Goal: Task Accomplishment & Management: Manage account settings

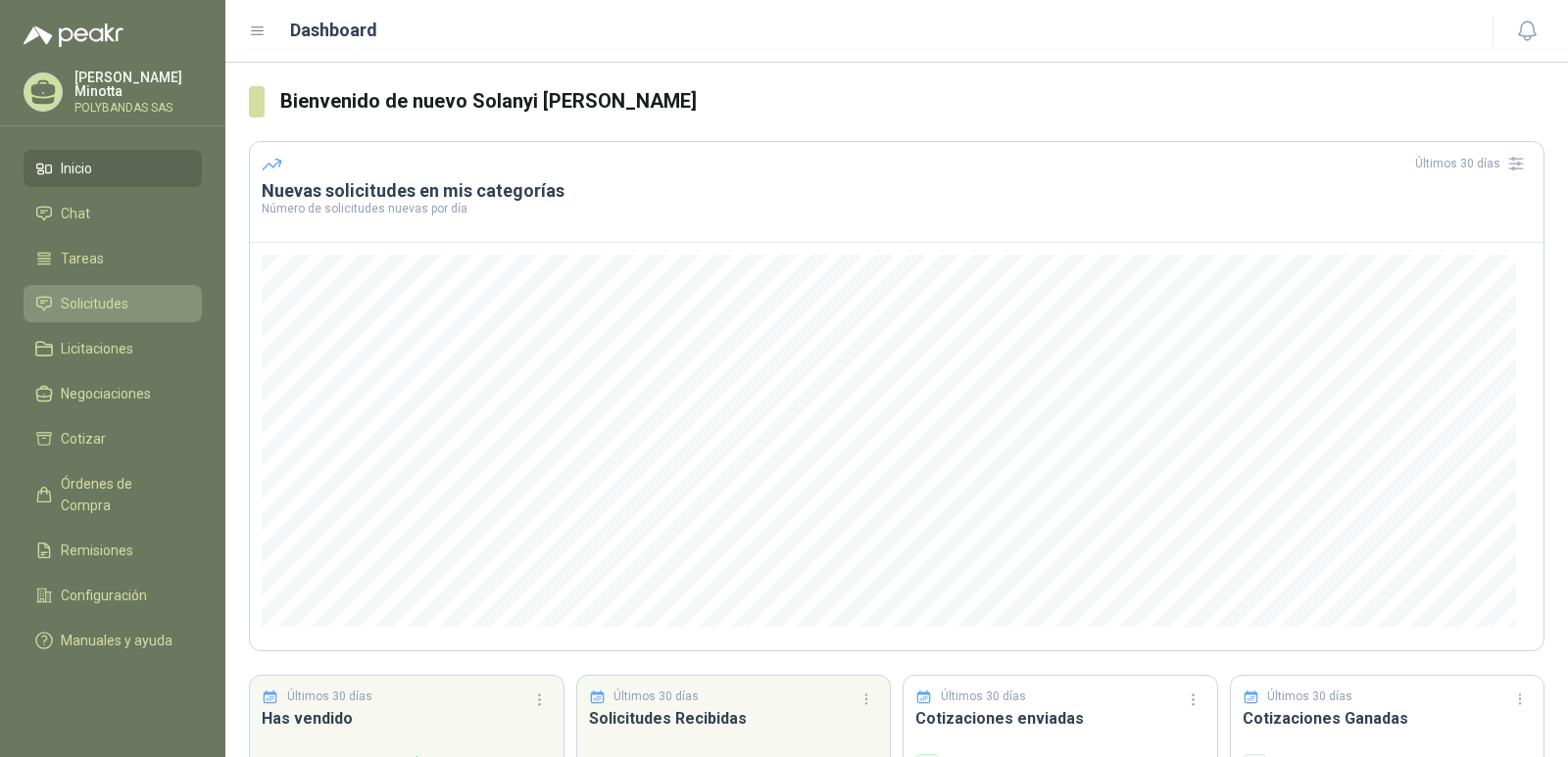
click at [66, 302] on span "Solicitudes" at bounding box center [94, 304] width 67 height 22
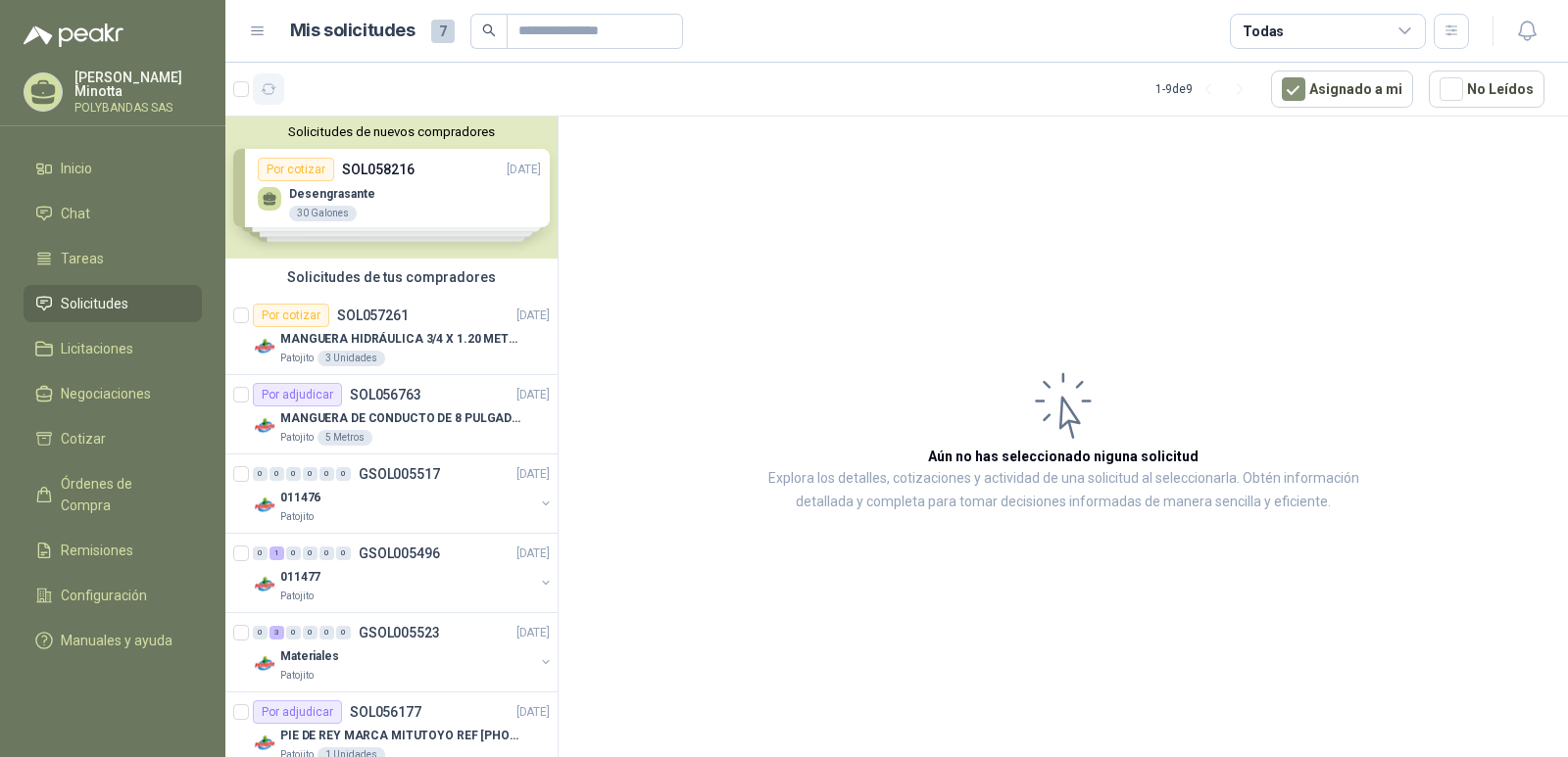
click at [268, 97] on icon "button" at bounding box center [269, 89] width 17 height 17
click at [105, 87] on p "Solanyi [PERSON_NAME]" at bounding box center [138, 84] width 128 height 28
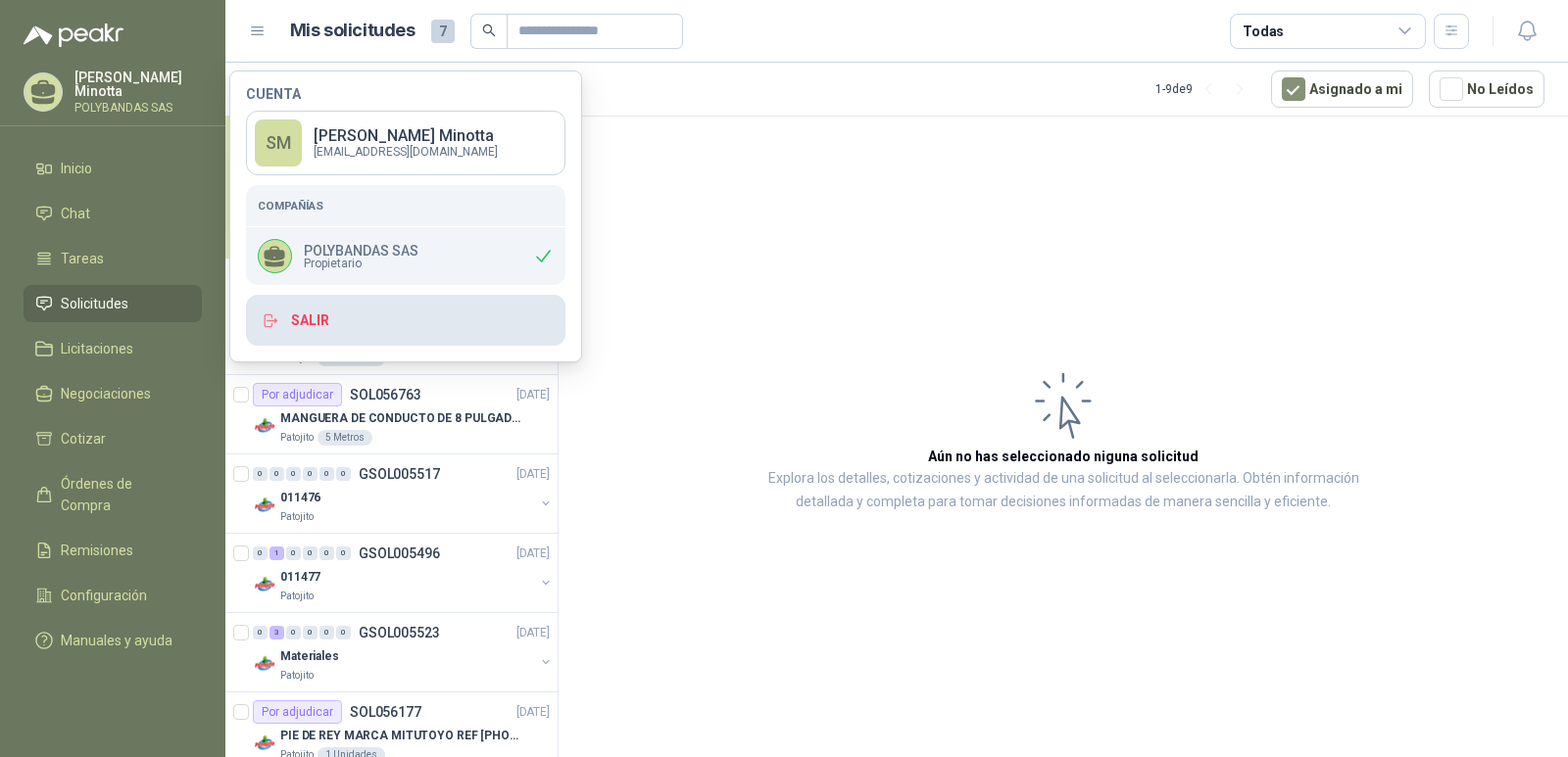
click at [392, 318] on button "Salir" at bounding box center [405, 320] width 319 height 51
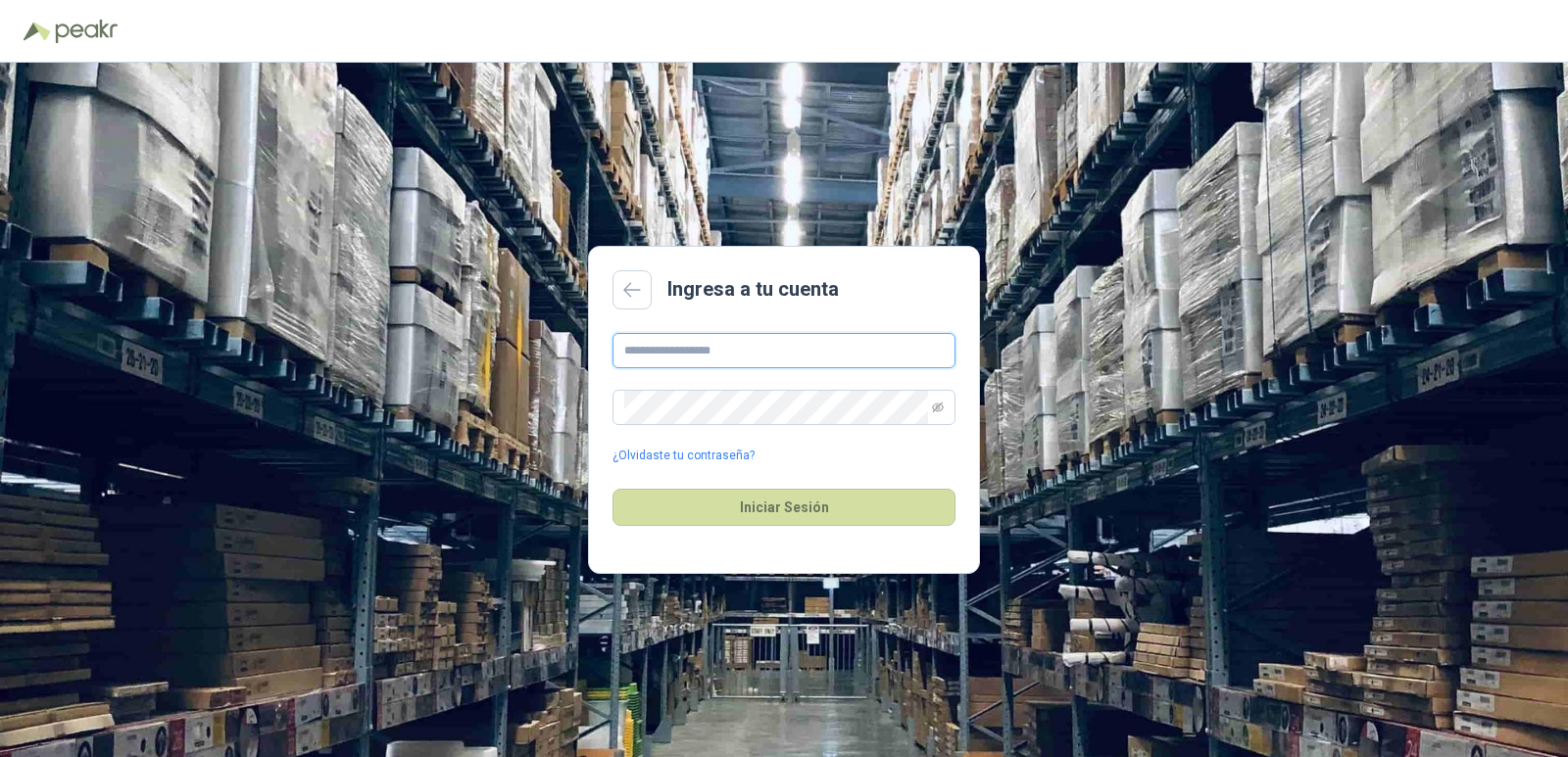
type input "**********"
click at [778, 509] on button "Iniciar Sesión" at bounding box center [784, 508] width 343 height 38
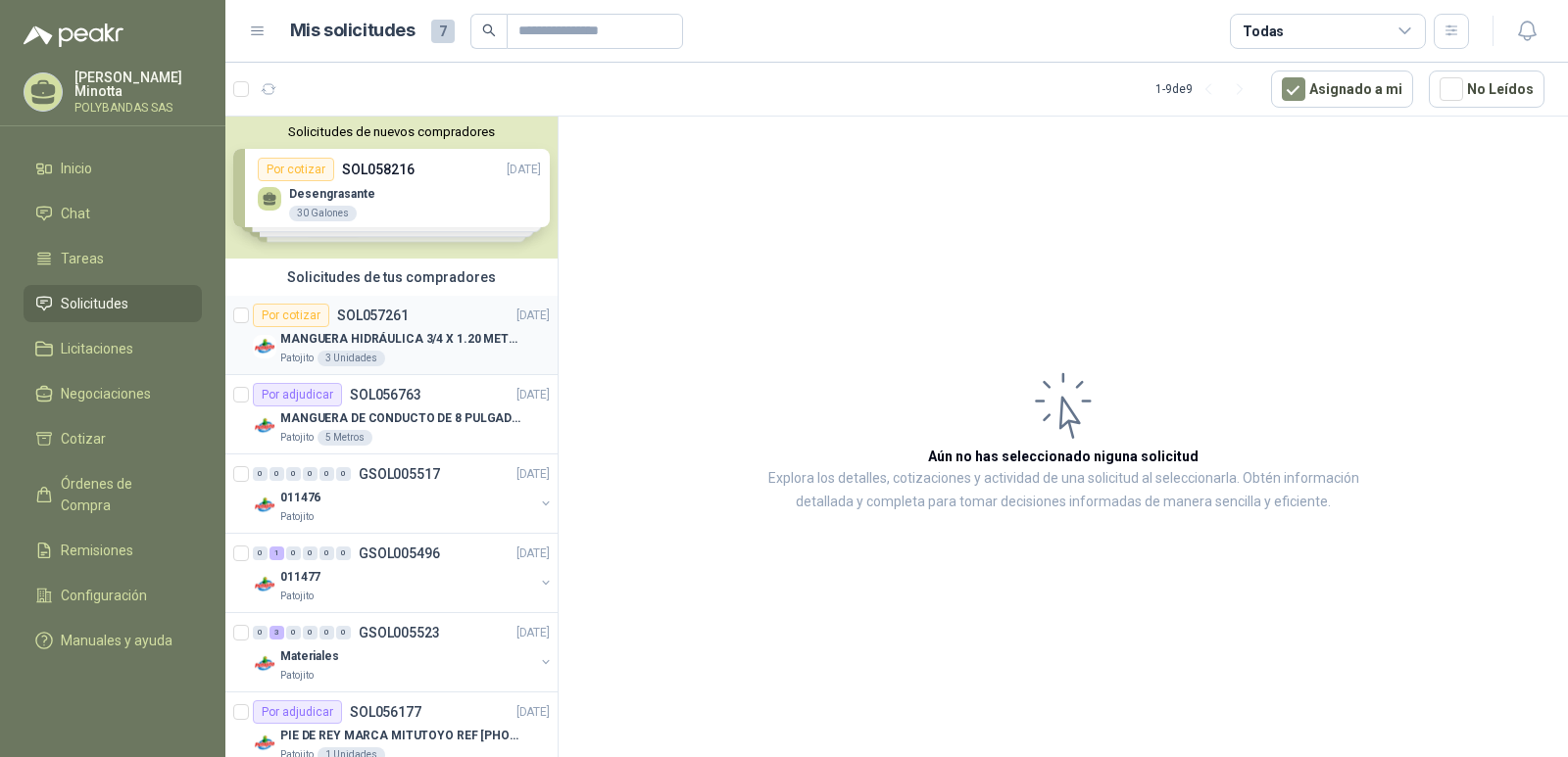
click at [392, 339] on p "MANGUERA HIDRÁULICA 3/4 X 1.20 METROS DE LONGITUD HR-HR-ACOPLADA" at bounding box center [402, 339] width 244 height 19
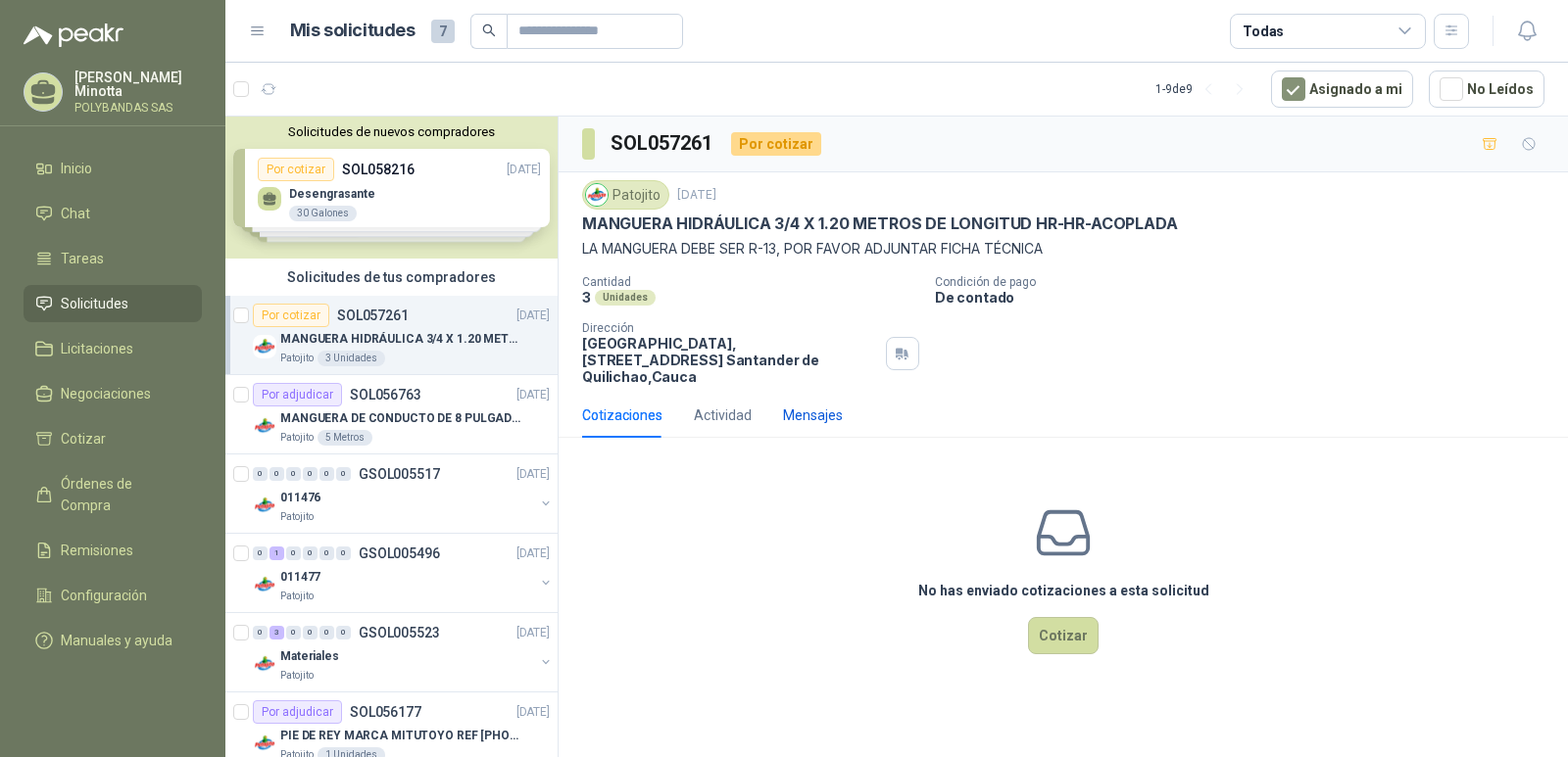
click at [812, 404] on div "Mensajes" at bounding box center [813, 415] width 59 height 22
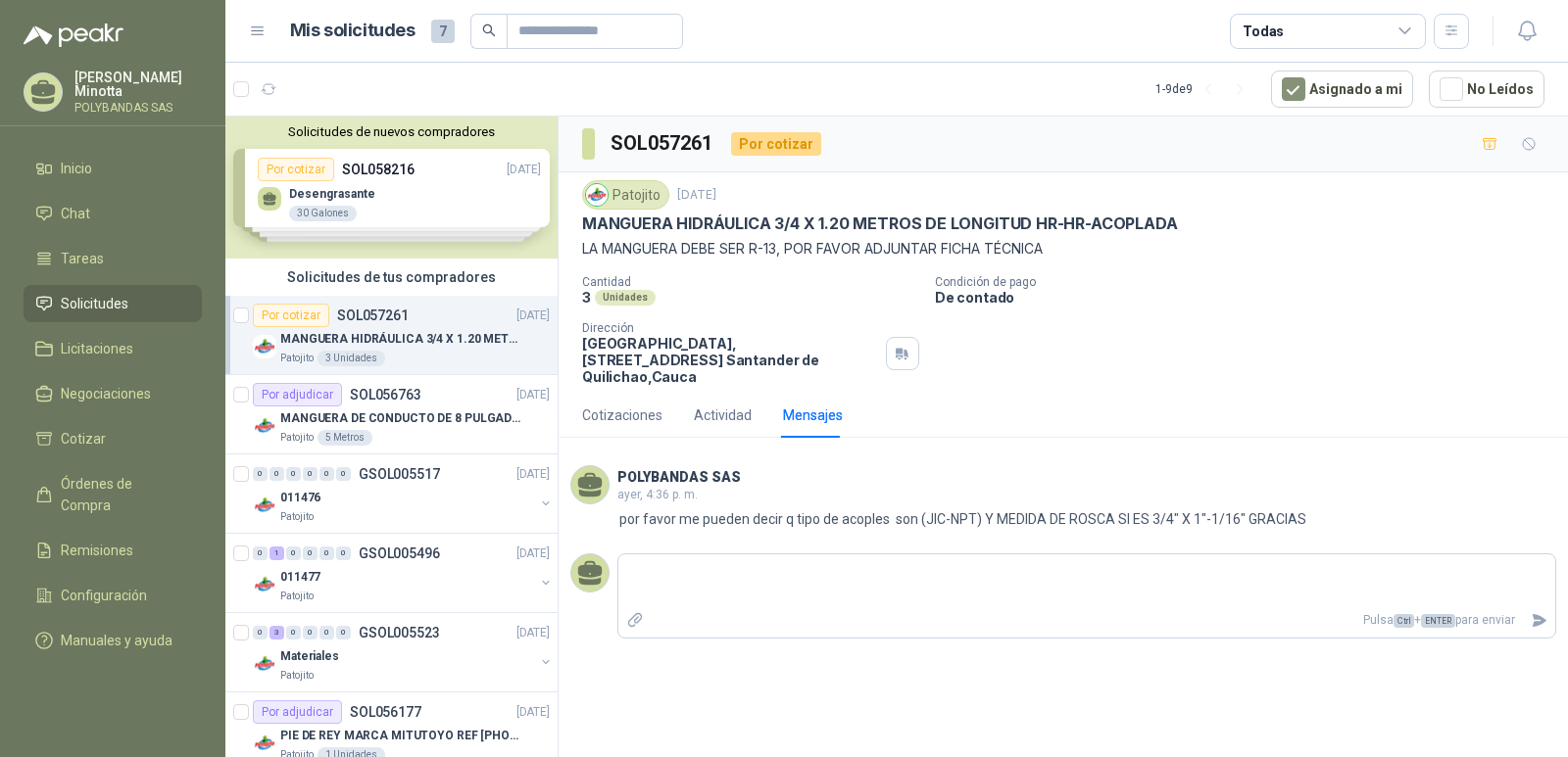
click at [402, 130] on button "Solicitudes de nuevos compradores" at bounding box center [391, 132] width 316 height 15
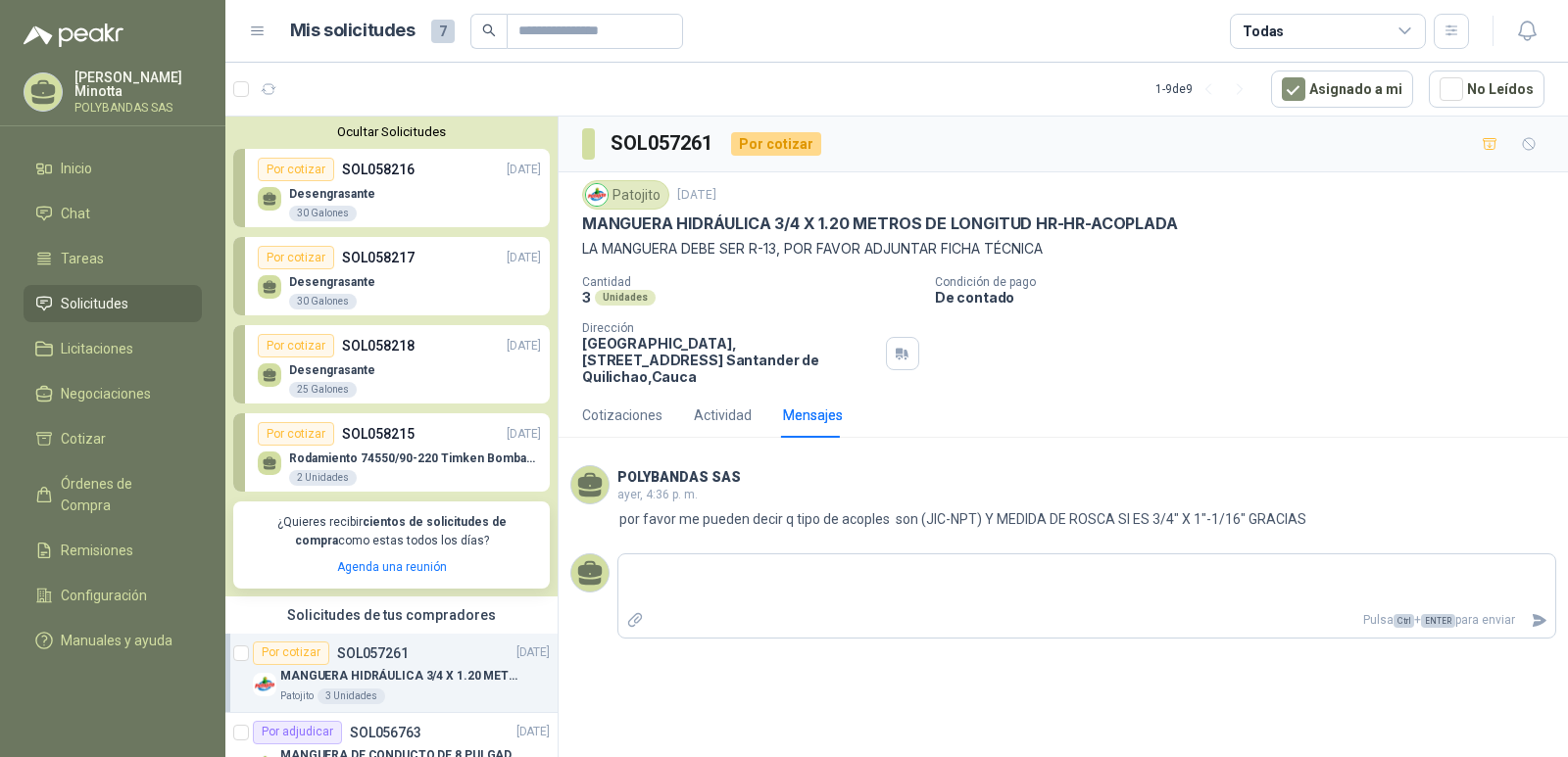
scroll to position [98, 0]
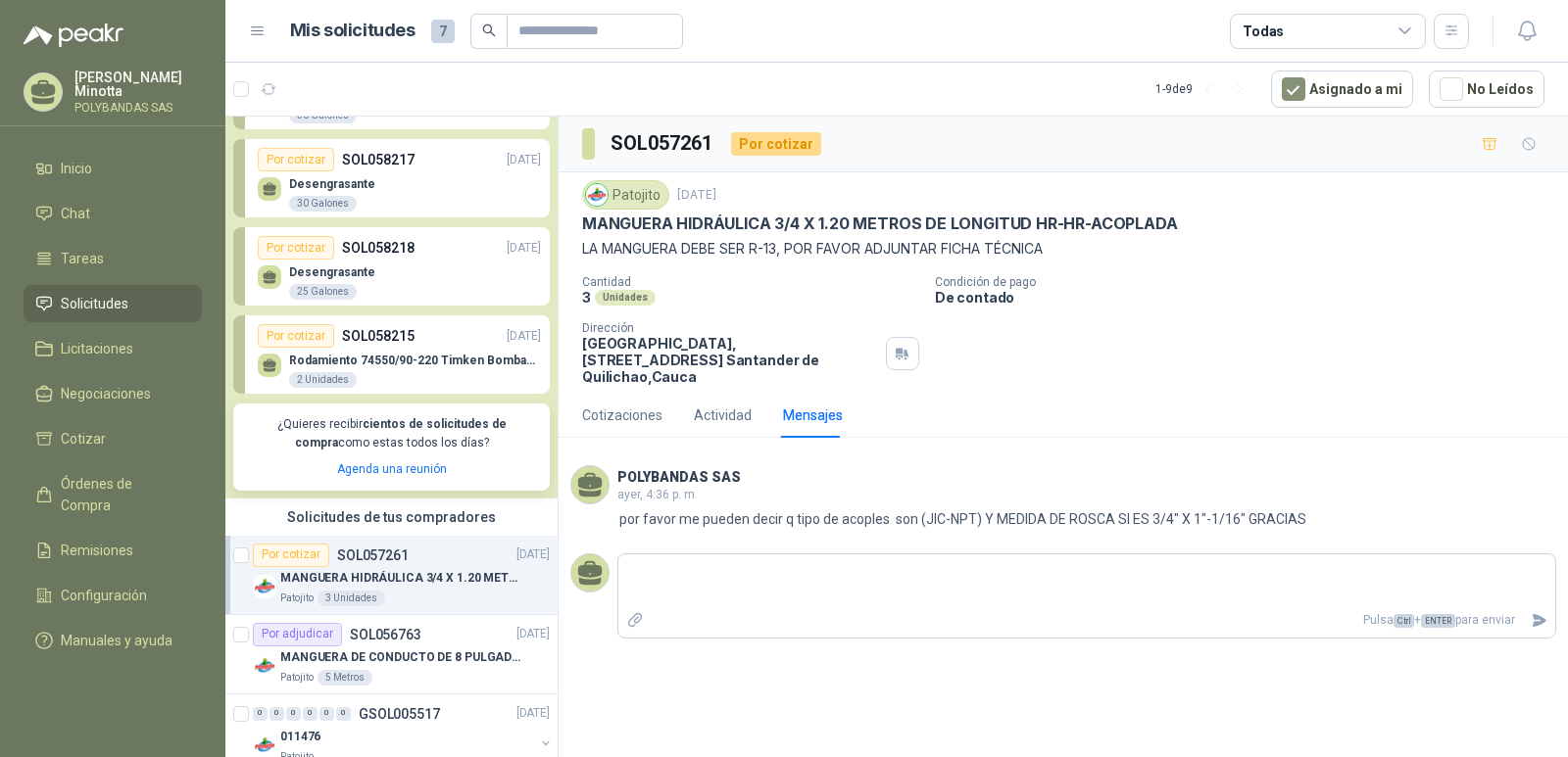
click at [281, 334] on div "Por cotizar" at bounding box center [295, 336] width 76 height 24
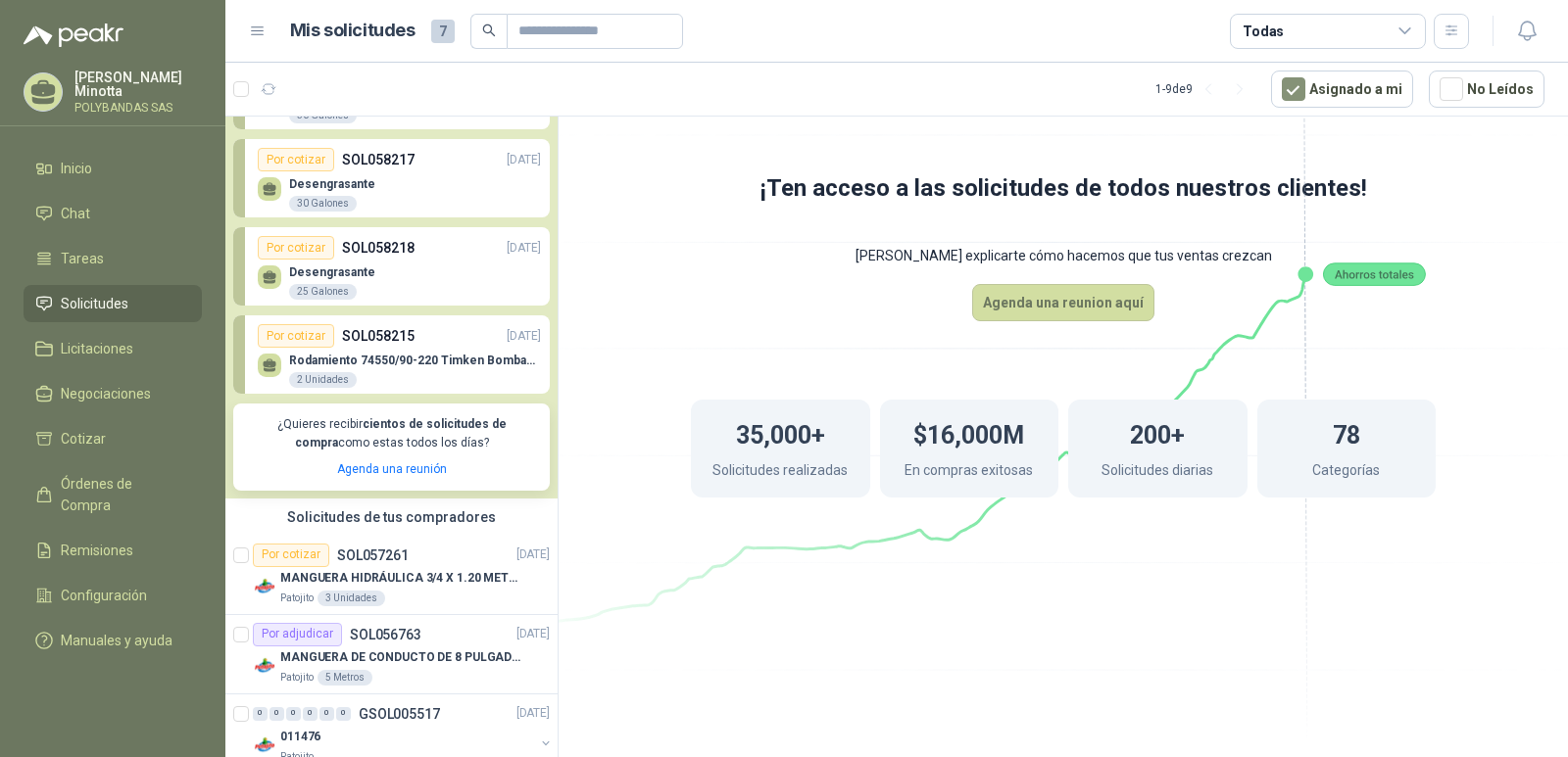
click at [349, 336] on p "SOL058215" at bounding box center [378, 336] width 72 height 22
click at [337, 368] on p "Rodamiento 74550/90-220 Timken BombaVG40" at bounding box center [415, 361] width 252 height 14
click at [333, 364] on p "Rodamiento 74550/90-220 Timken BombaVG40" at bounding box center [415, 361] width 252 height 14
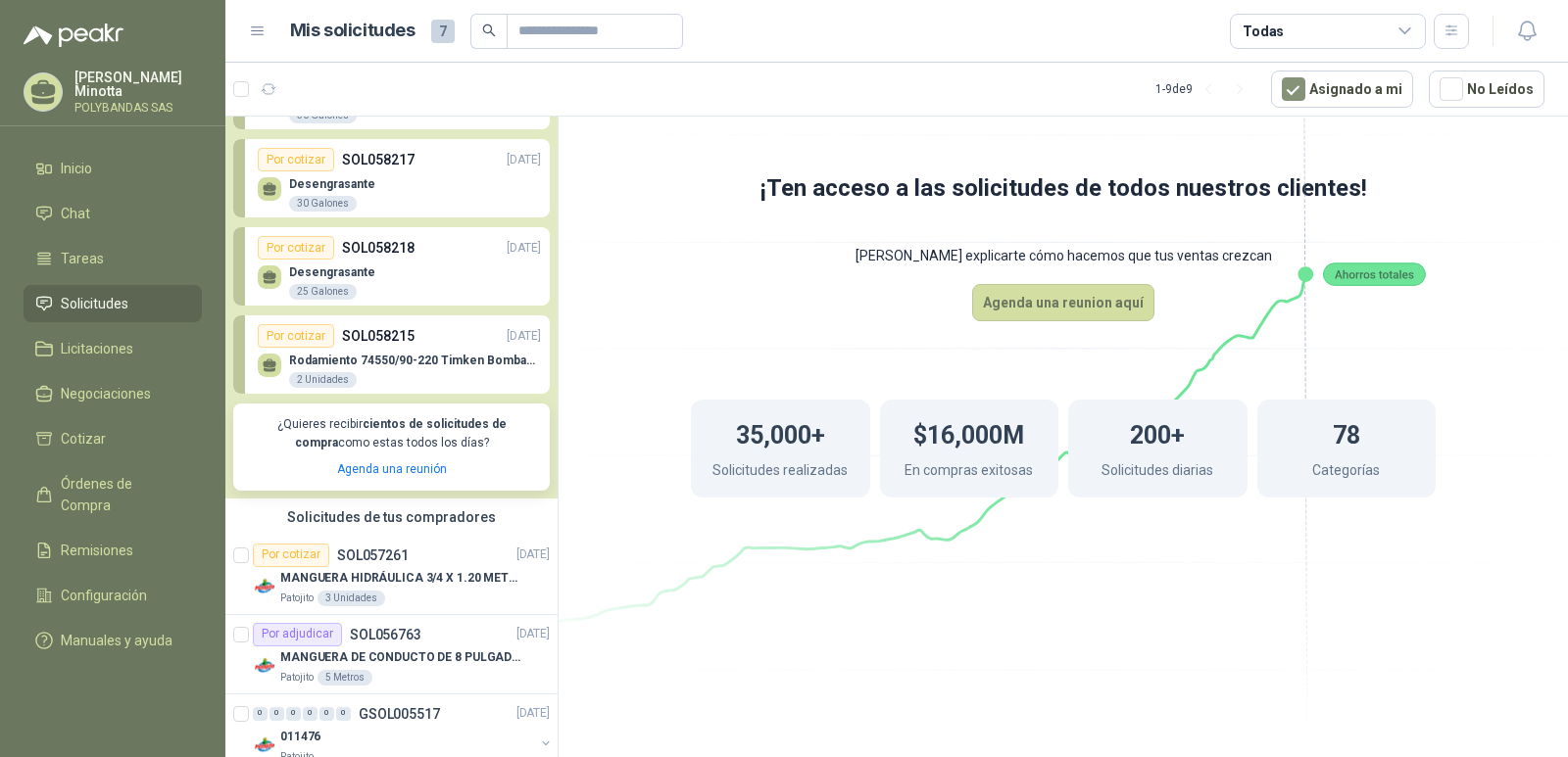
click at [333, 364] on p "Rodamiento 74550/90-220 Timken BombaVG40" at bounding box center [415, 361] width 252 height 14
click at [321, 374] on div "2 Unidades" at bounding box center [323, 380] width 67 height 16
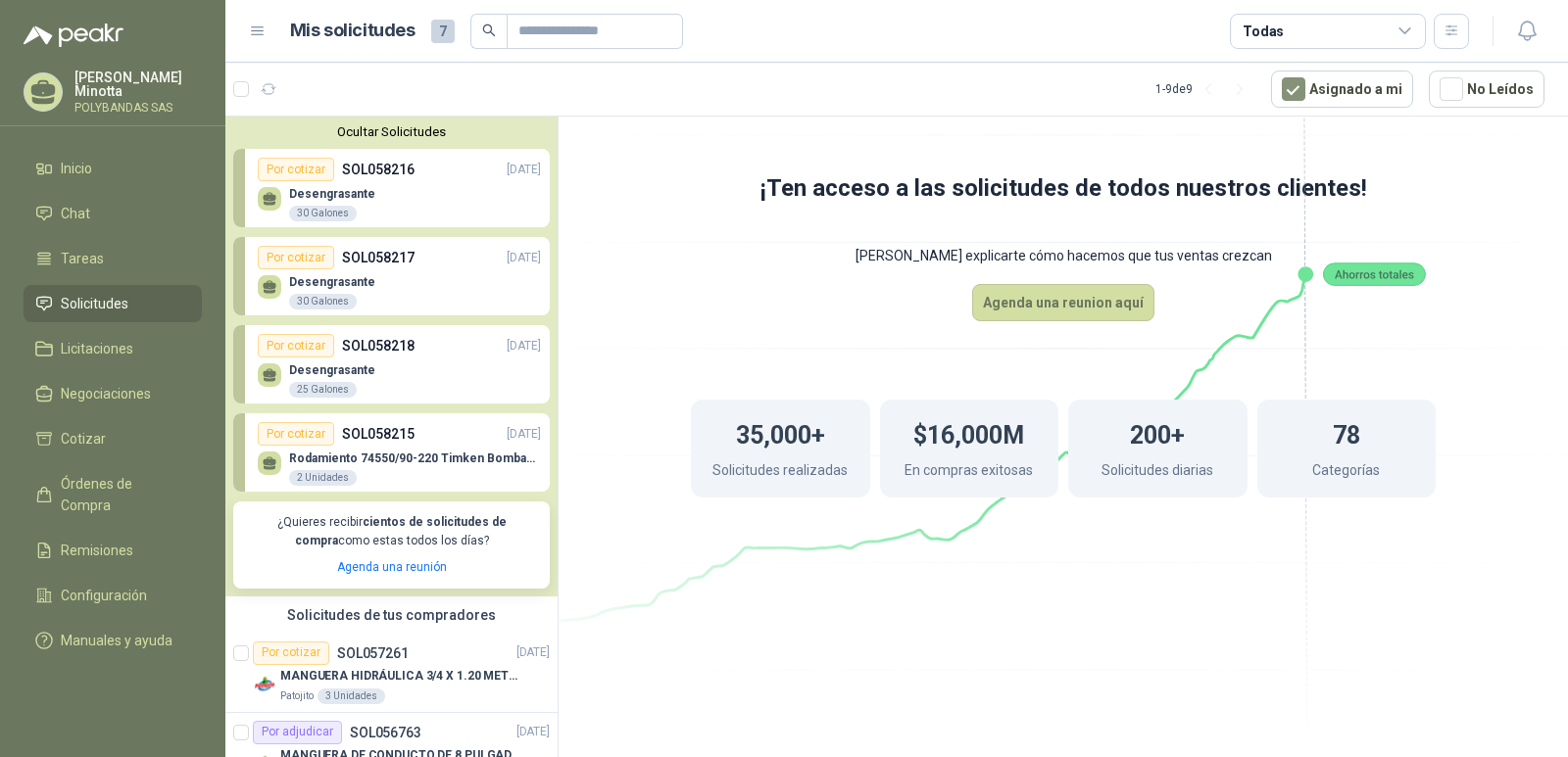
click at [380, 136] on button "Ocultar Solicitudes" at bounding box center [391, 132] width 316 height 15
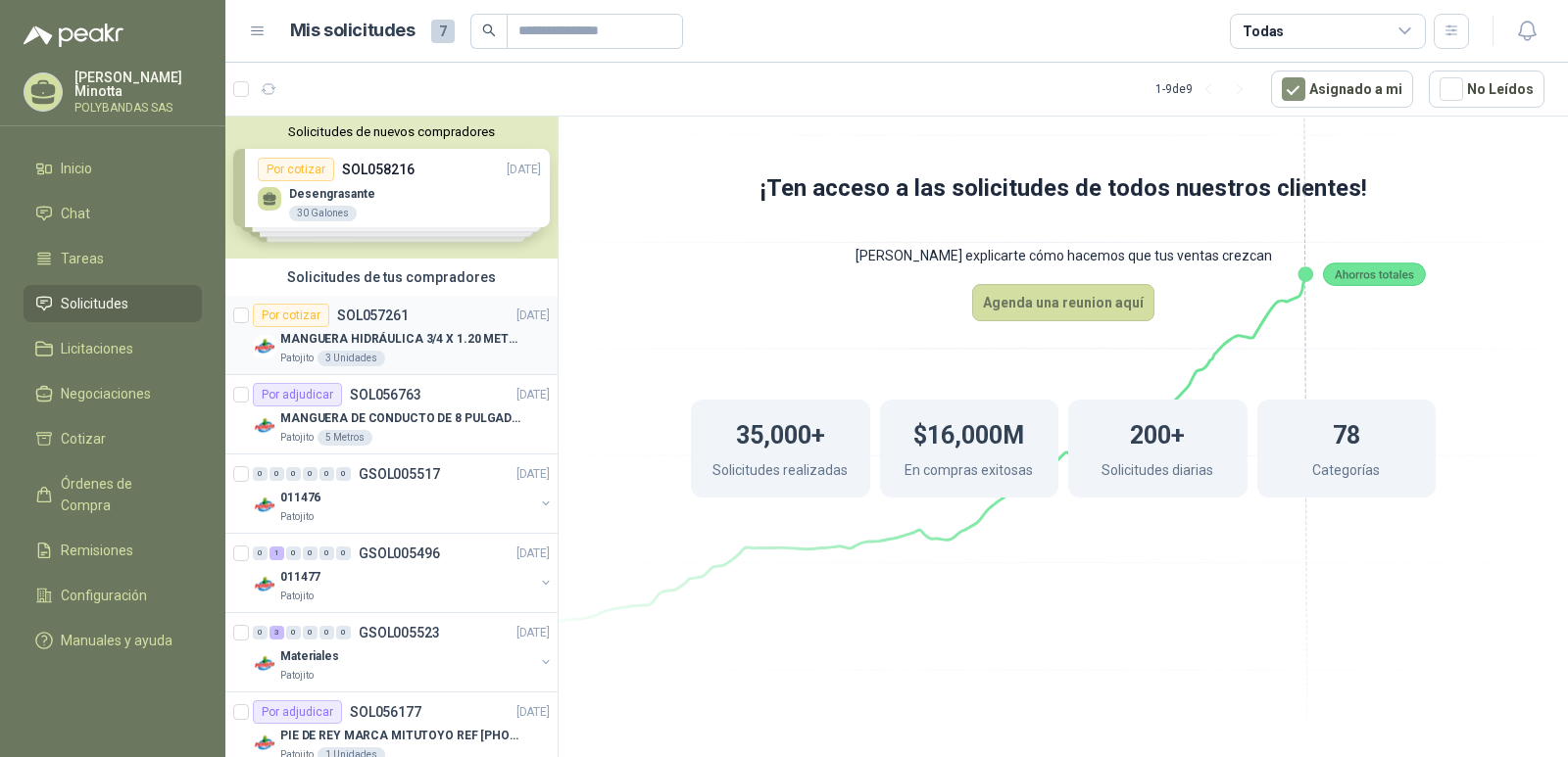
click at [365, 348] on p "MANGUERA HIDRÁULICA 3/4 X 1.20 METROS DE LONGITUD HR-HR-ACOPLADA" at bounding box center [402, 339] width 244 height 19
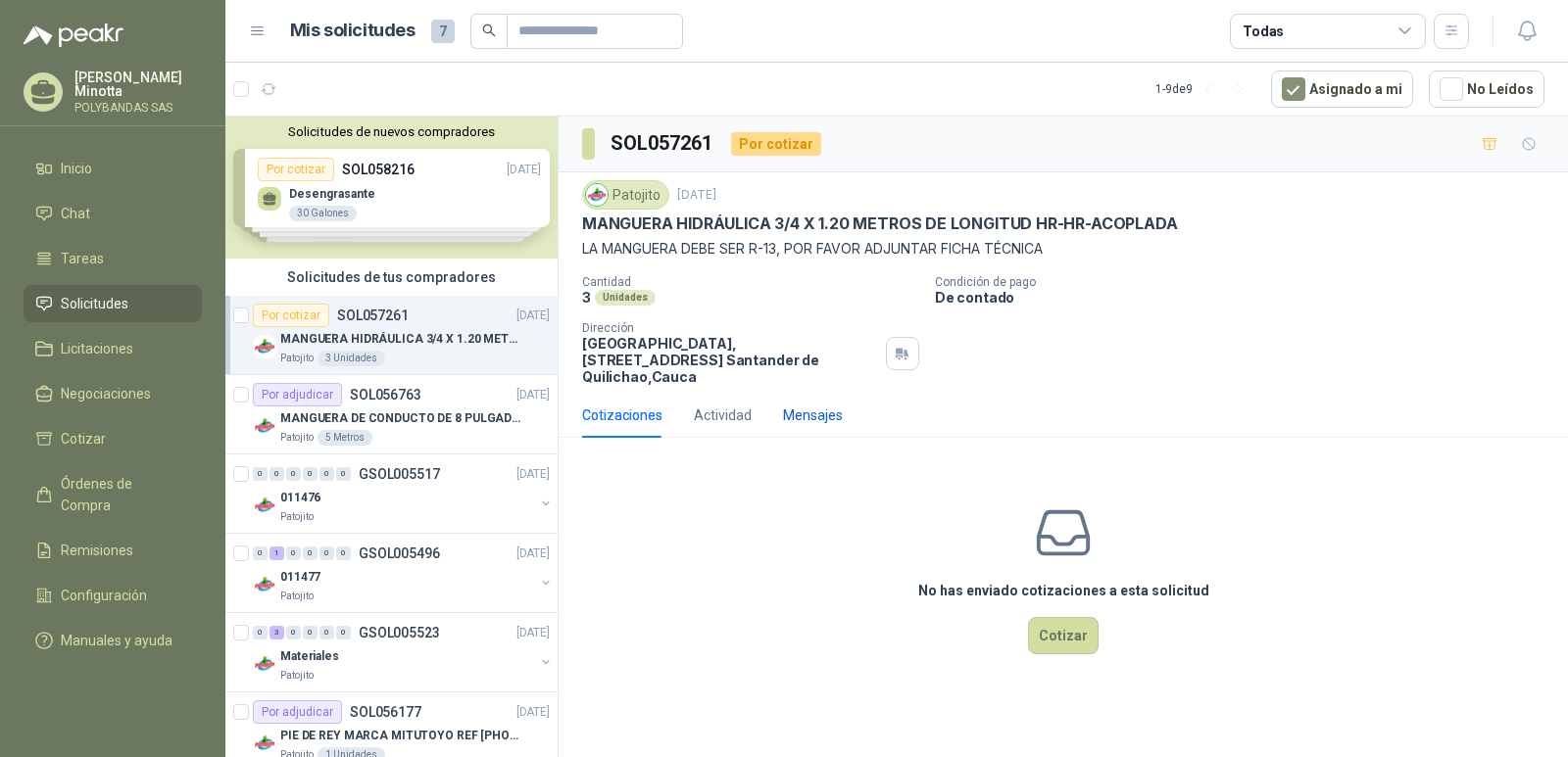
click at [824, 405] on div "Mensajes" at bounding box center [813, 415] width 59 height 22
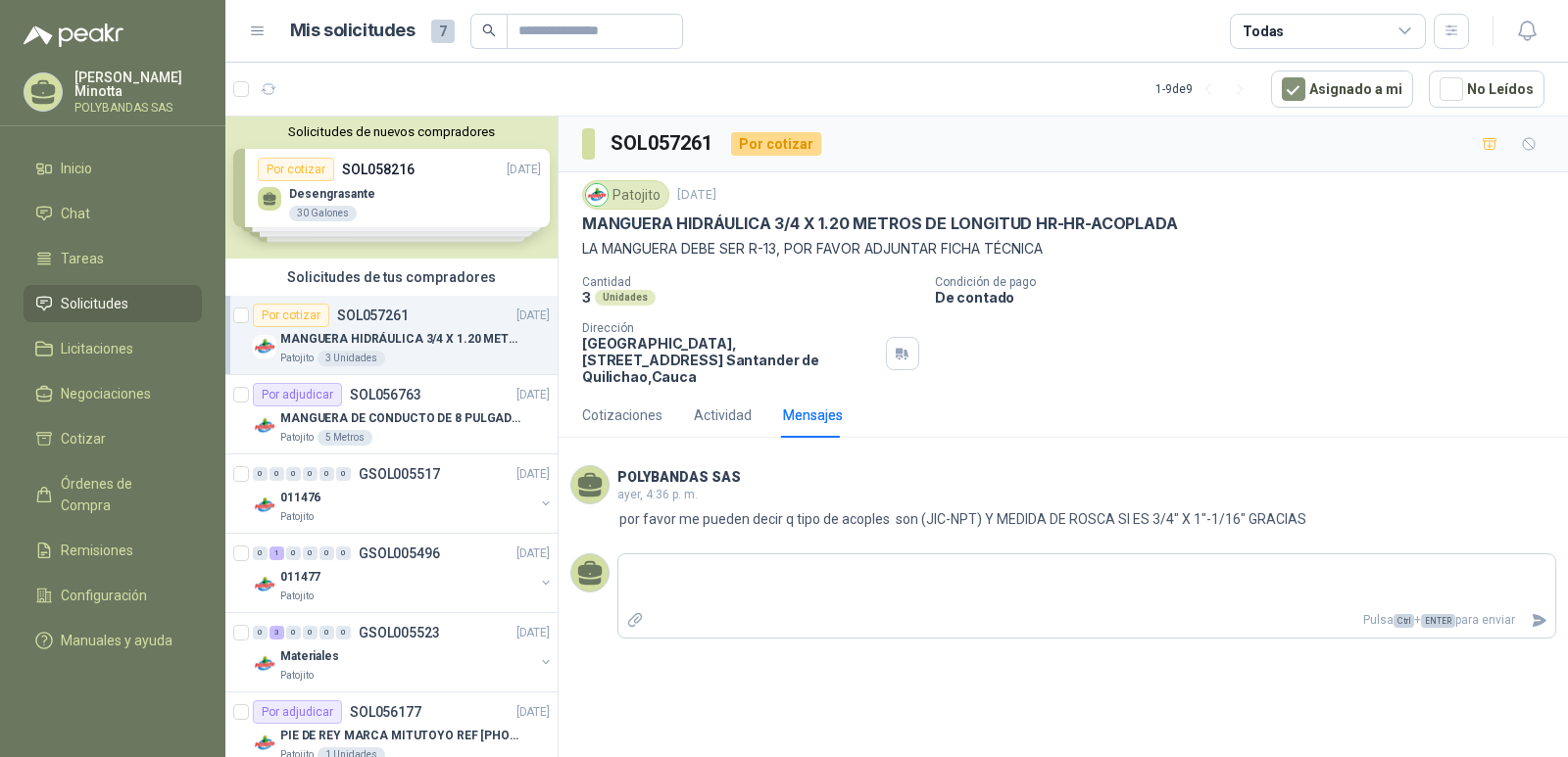
click at [330, 128] on button "Solicitudes de nuevos compradores" at bounding box center [391, 132] width 316 height 15
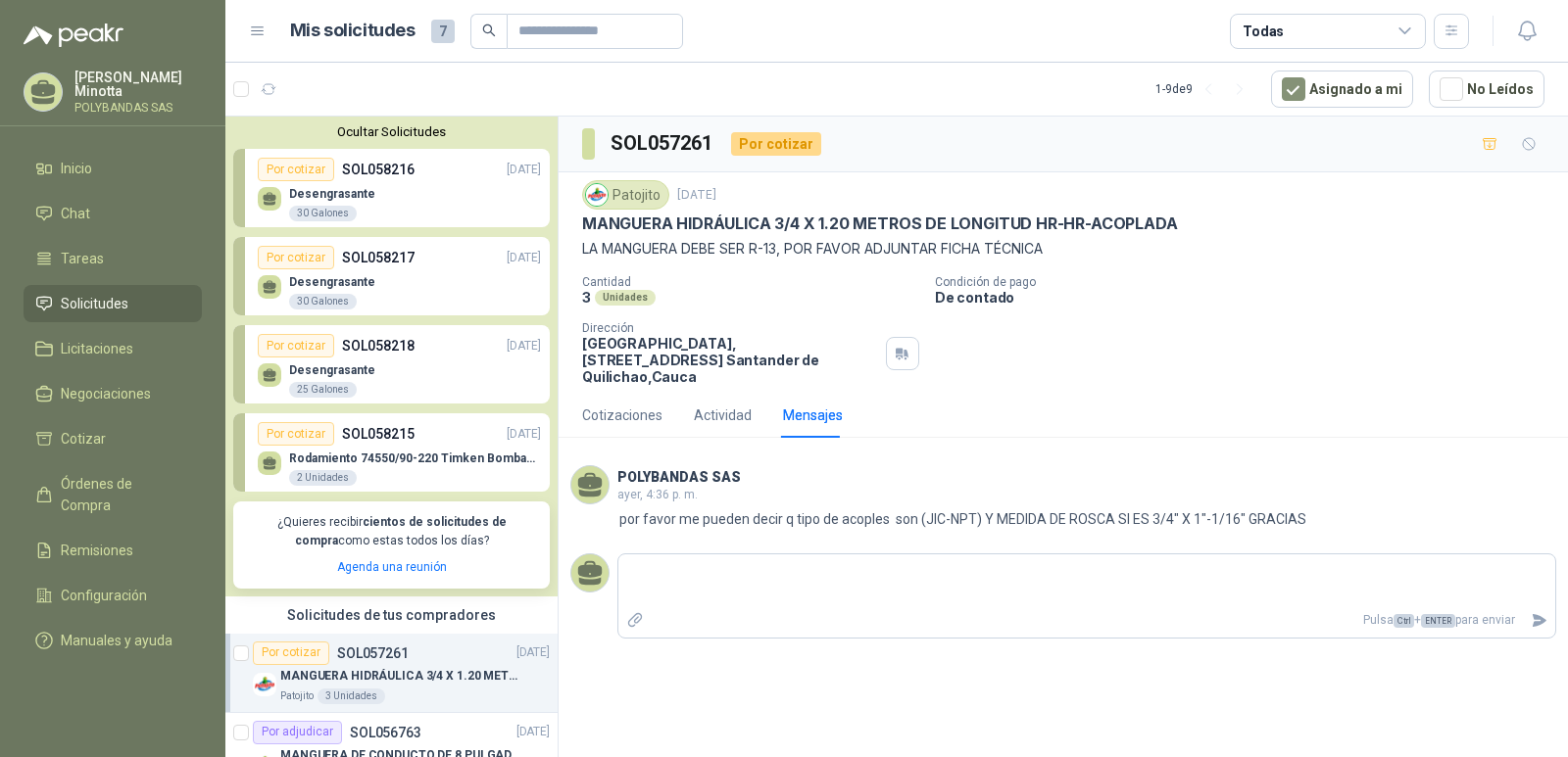
click at [330, 128] on button "Ocultar Solicitudes" at bounding box center [391, 132] width 316 height 15
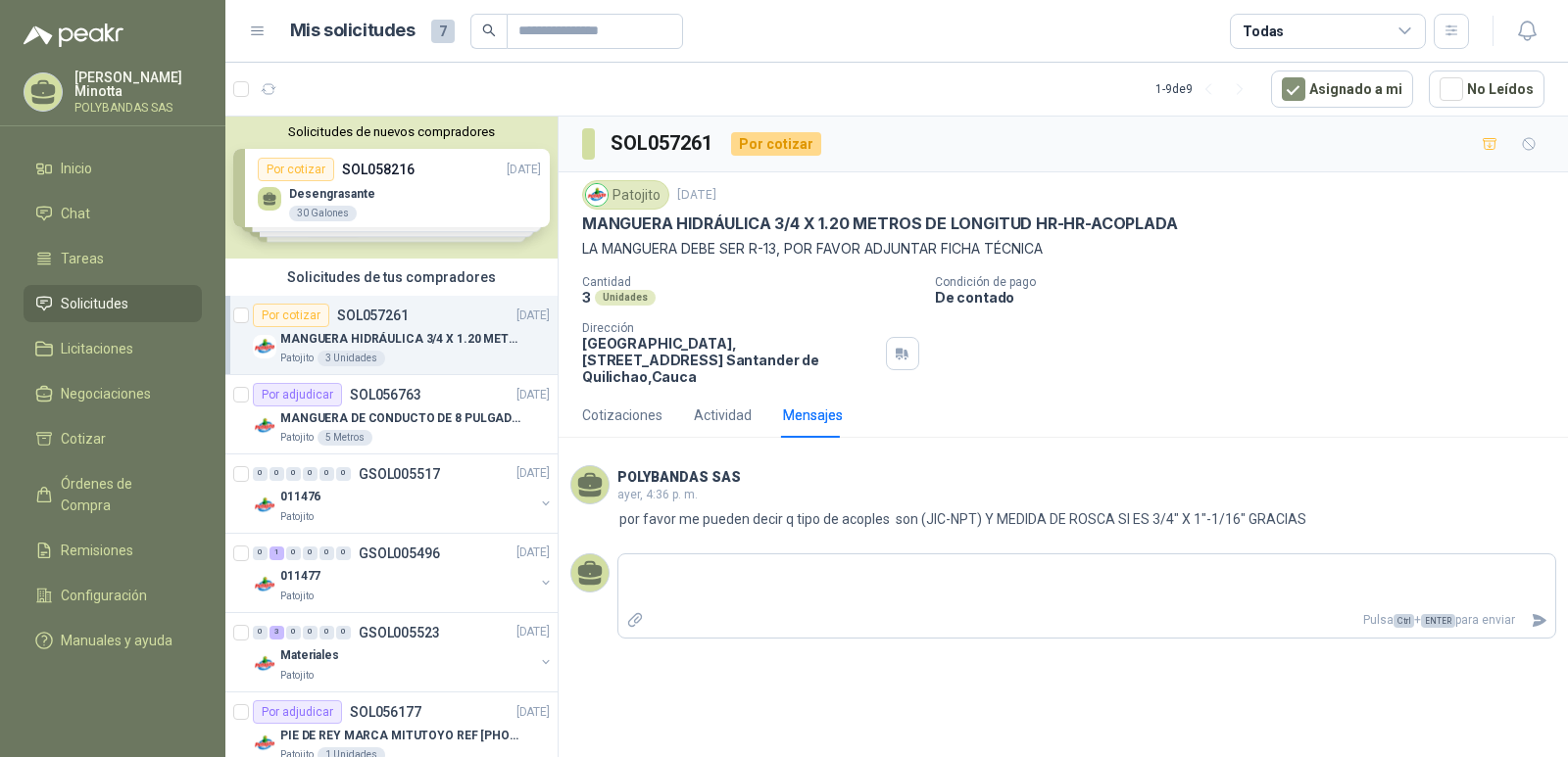
click at [107, 99] on div "[PERSON_NAME] [PERSON_NAME] SAS" at bounding box center [138, 92] width 128 height 44
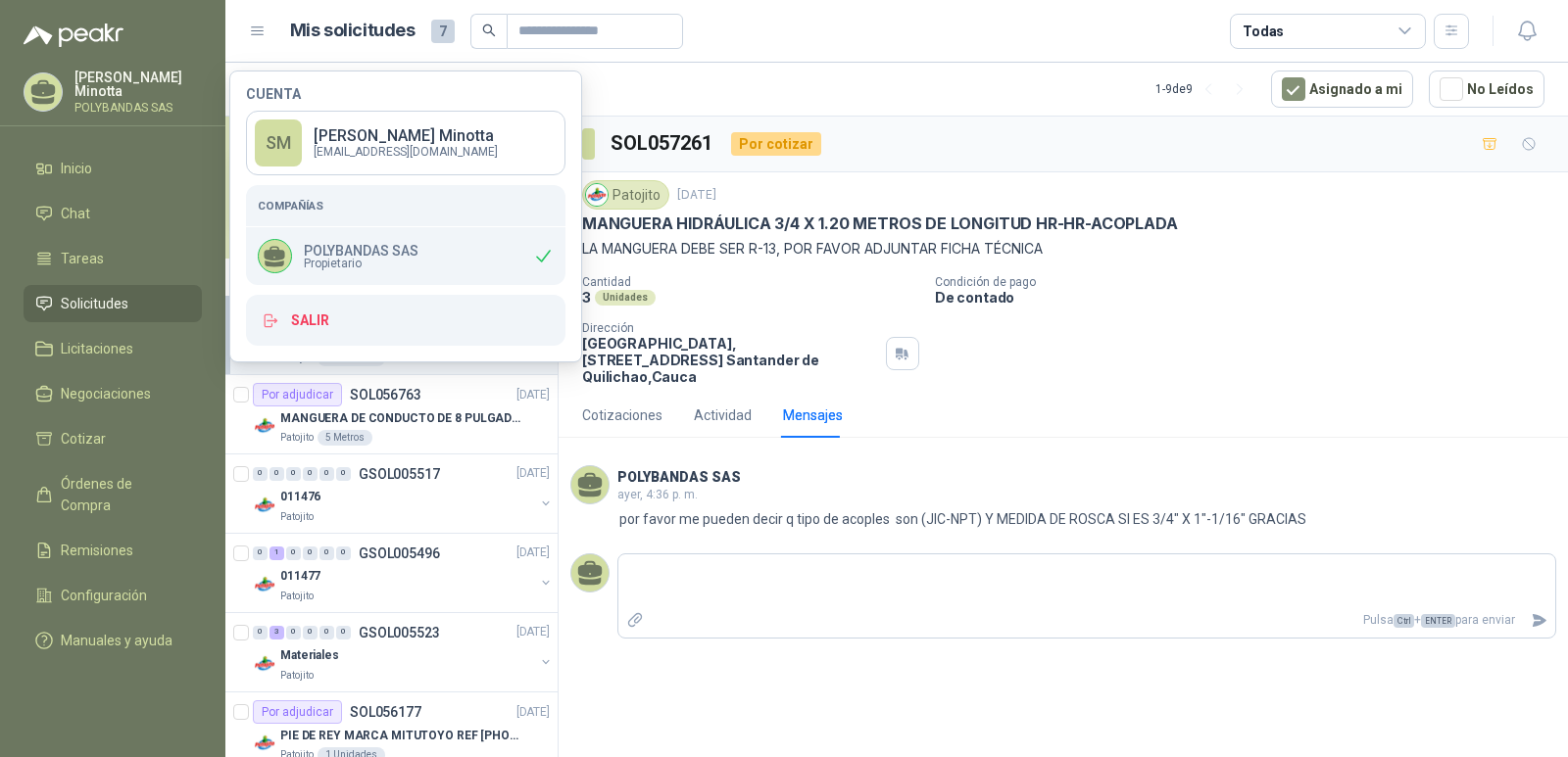
click at [322, 352] on div "Cuenta SM Solanyi [PERSON_NAME] [EMAIL_ADDRESS][DOMAIN_NAME] Compañías POLYBAND…" at bounding box center [405, 216] width 353 height 292
click at [323, 330] on button "Salir" at bounding box center [405, 320] width 319 height 51
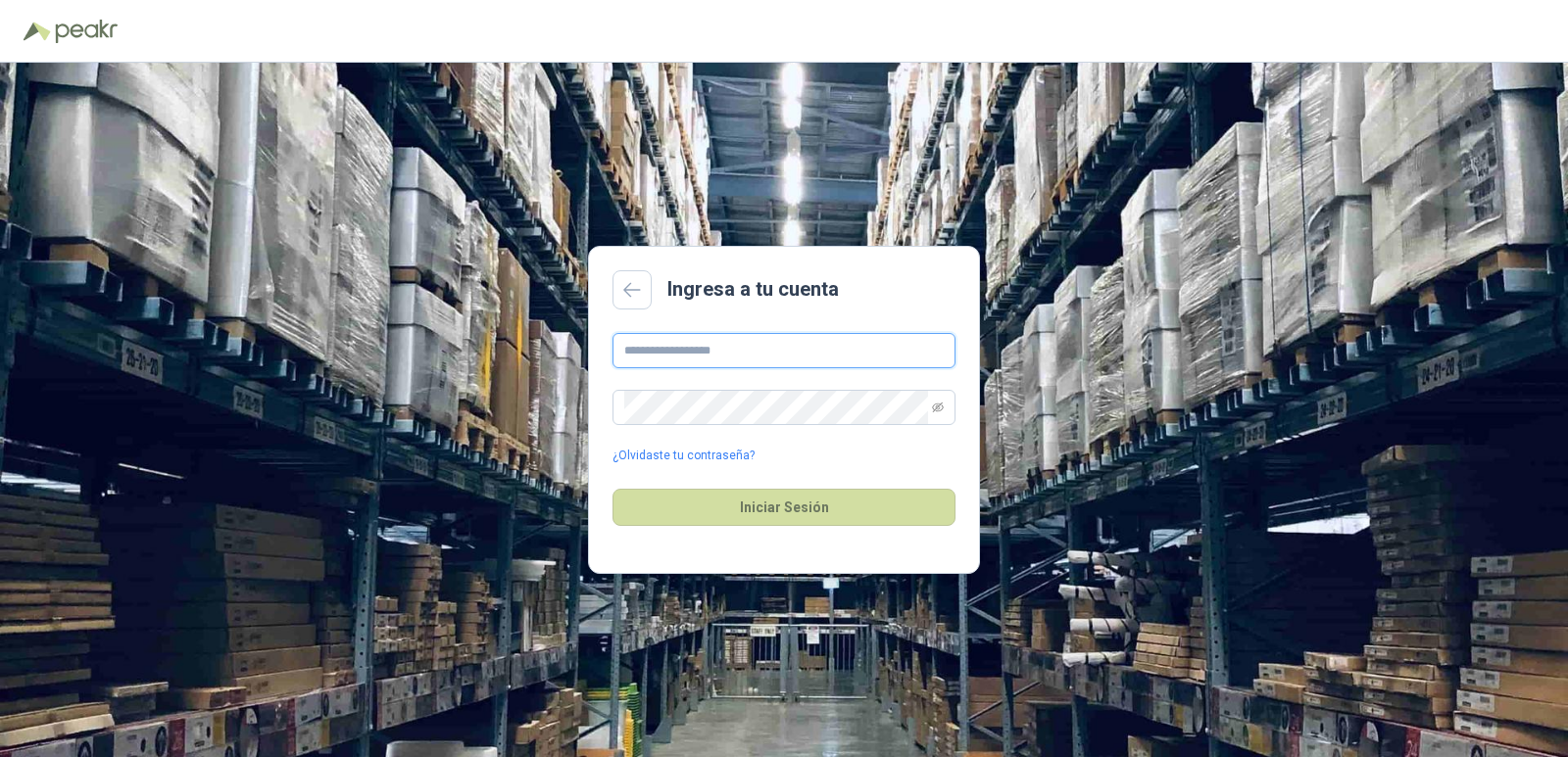
type input "**********"
click at [744, 521] on button "Iniciar Sesión" at bounding box center [784, 508] width 343 height 38
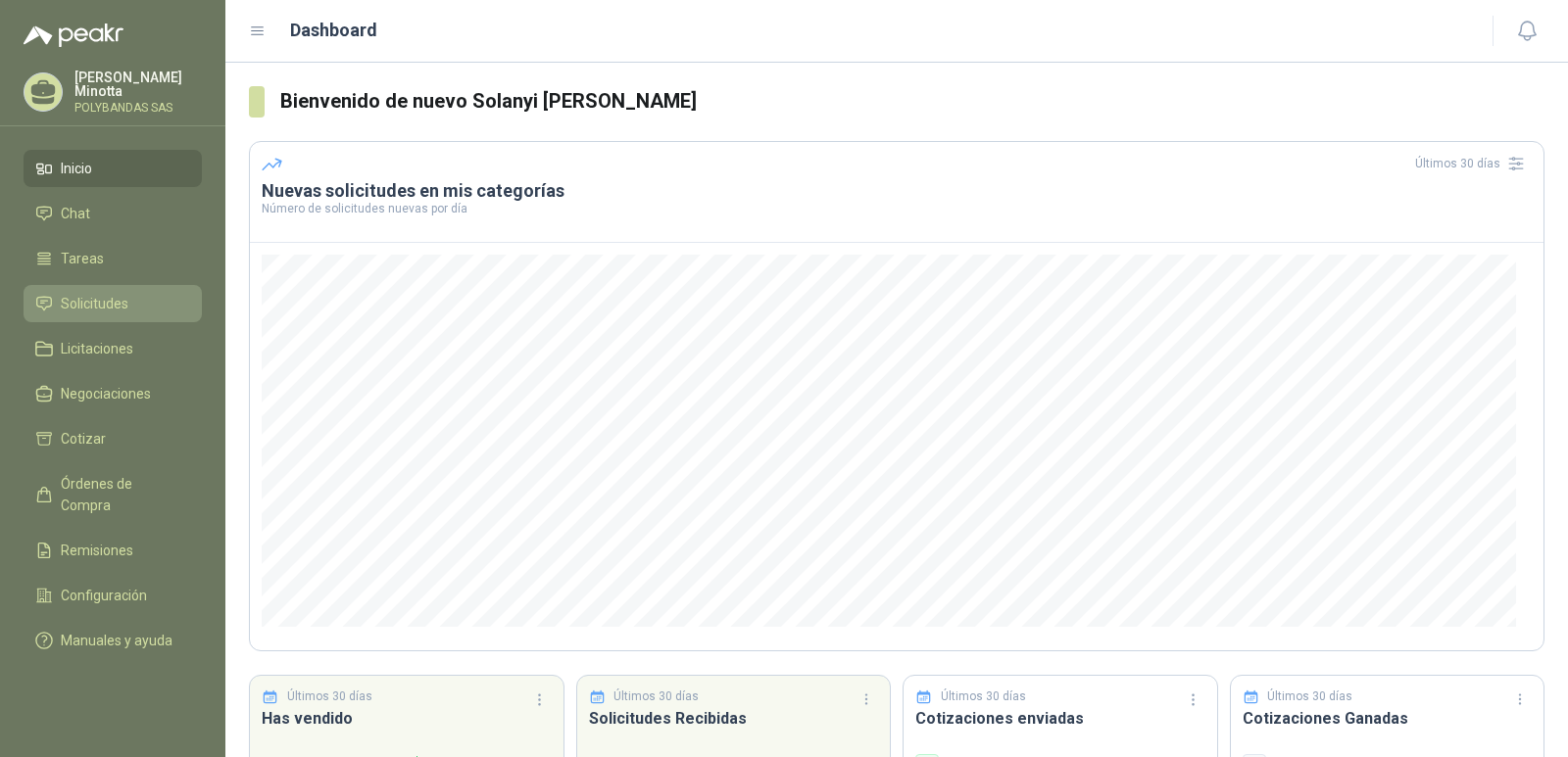
click at [86, 310] on span "Solicitudes" at bounding box center [94, 304] width 67 height 22
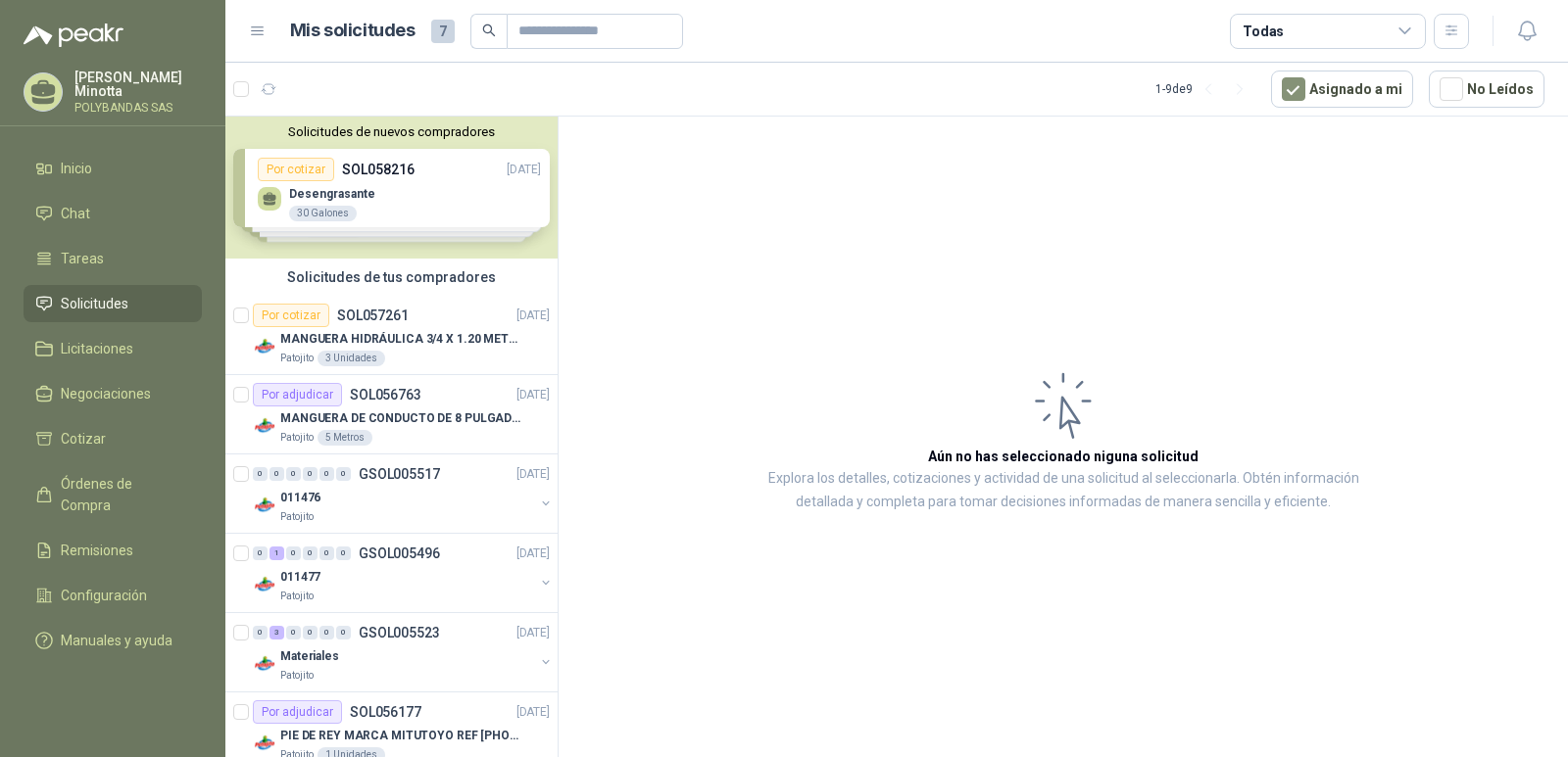
click at [351, 284] on div "Solicitudes de tus compradores" at bounding box center [391, 277] width 332 height 38
click at [267, 97] on icon "button" at bounding box center [269, 89] width 17 height 17
click at [370, 142] on div "Solicitudes de nuevos compradores Por cotizar SOL058216 [DATE] Desengrasante 3…" at bounding box center [391, 187] width 332 height 142
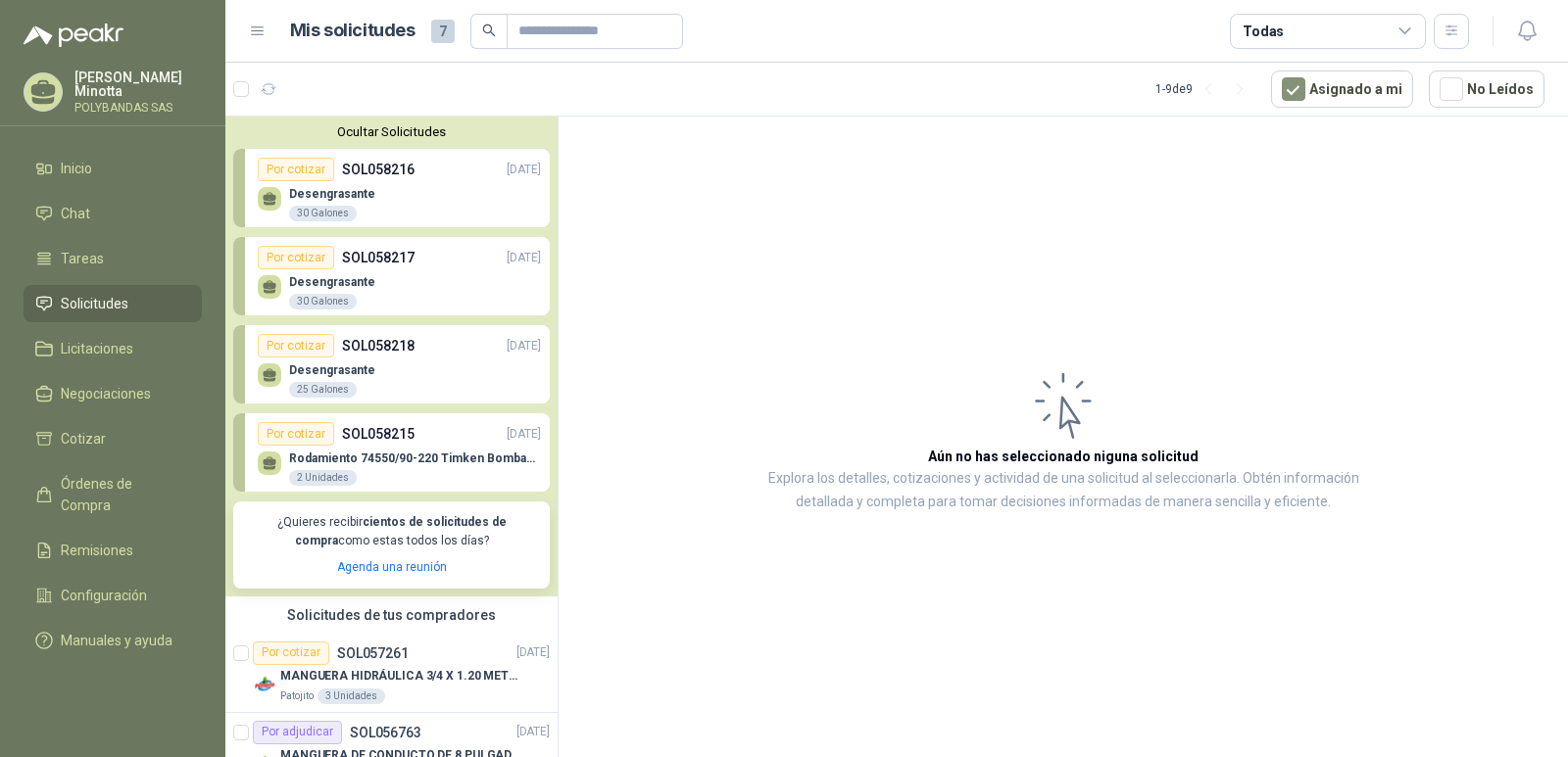
click at [370, 142] on div "Ocultar Solicitudes Por cotizar SOL058216 [DATE] Desengrasante 30 Galones Por …" at bounding box center [391, 357] width 332 height 481
click at [368, 136] on button "Ocultar Solicitudes" at bounding box center [391, 132] width 316 height 15
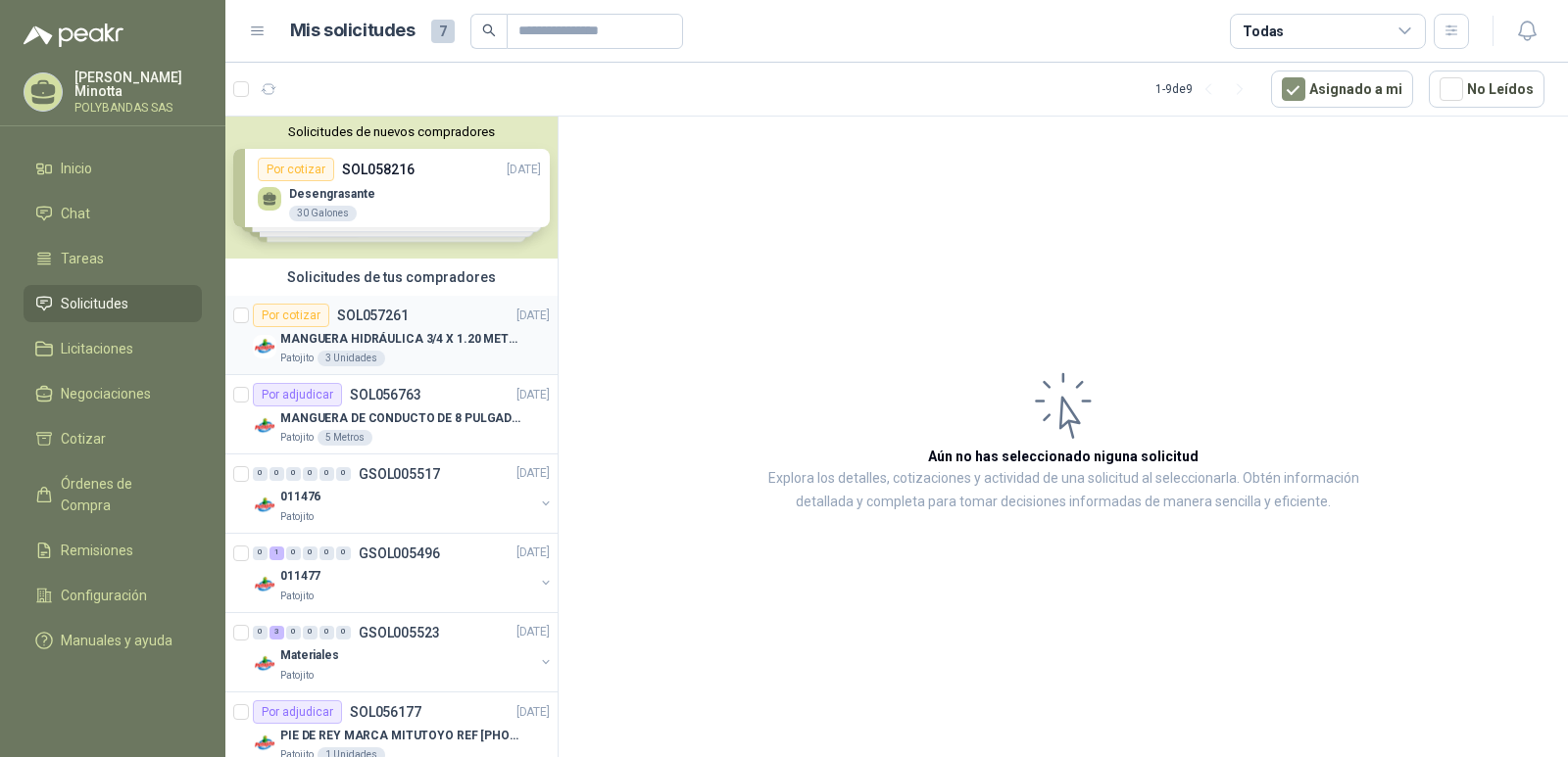
click at [377, 355] on div "3 Unidades" at bounding box center [351, 359] width 67 height 16
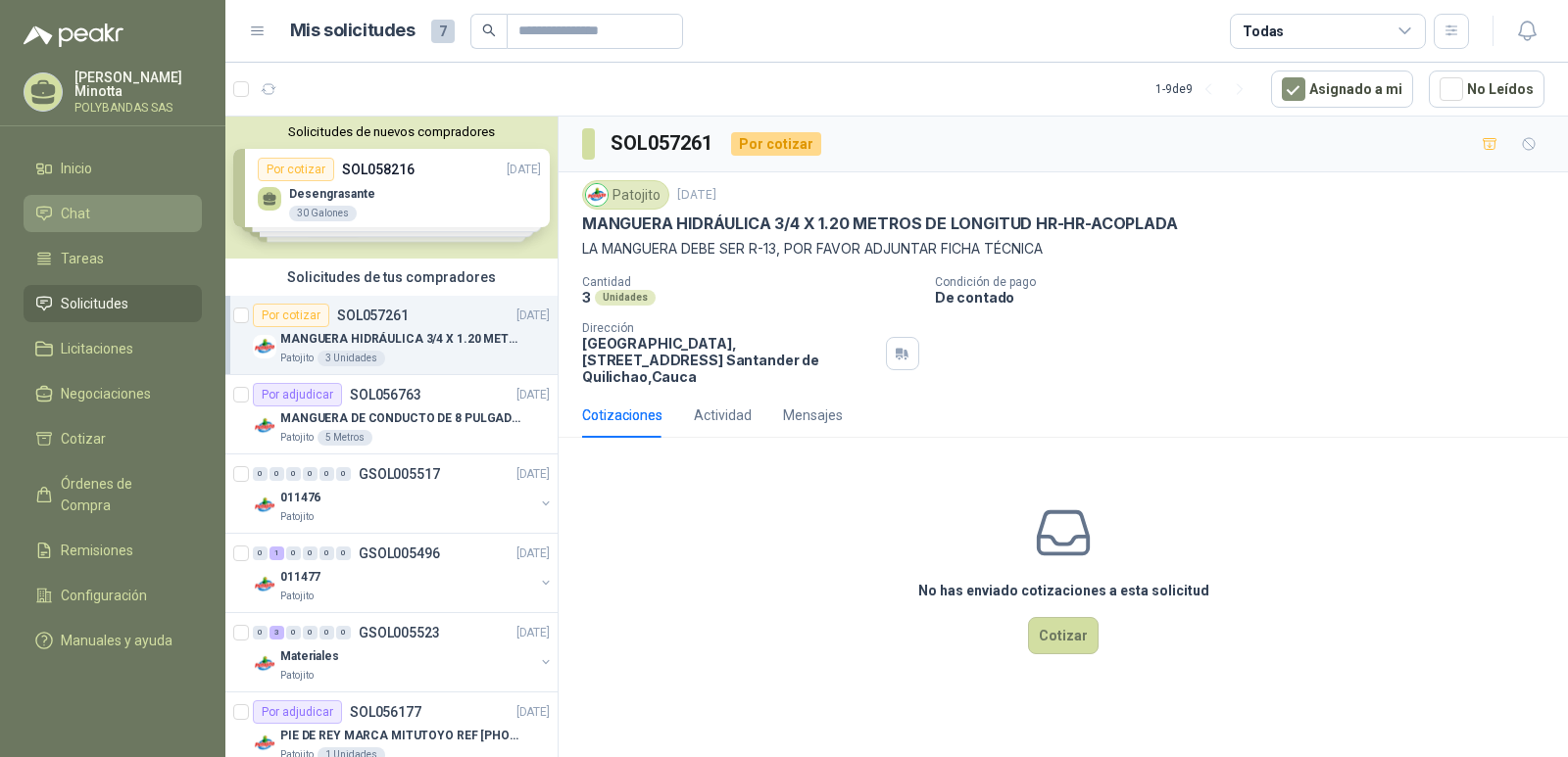
click at [81, 223] on span "Chat" at bounding box center [75, 214] width 30 height 22
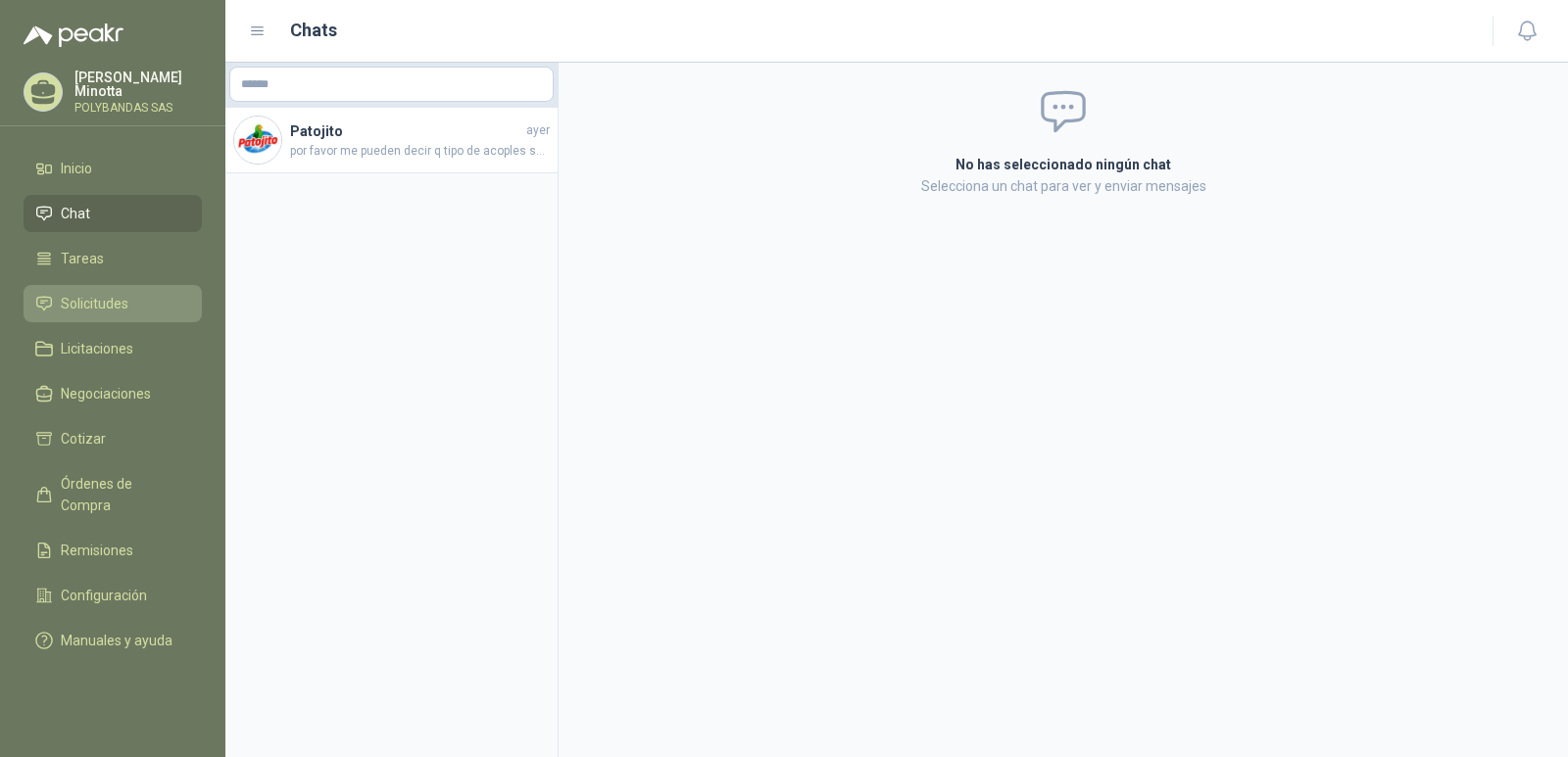
click at [93, 304] on span "Solicitudes" at bounding box center [94, 304] width 67 height 22
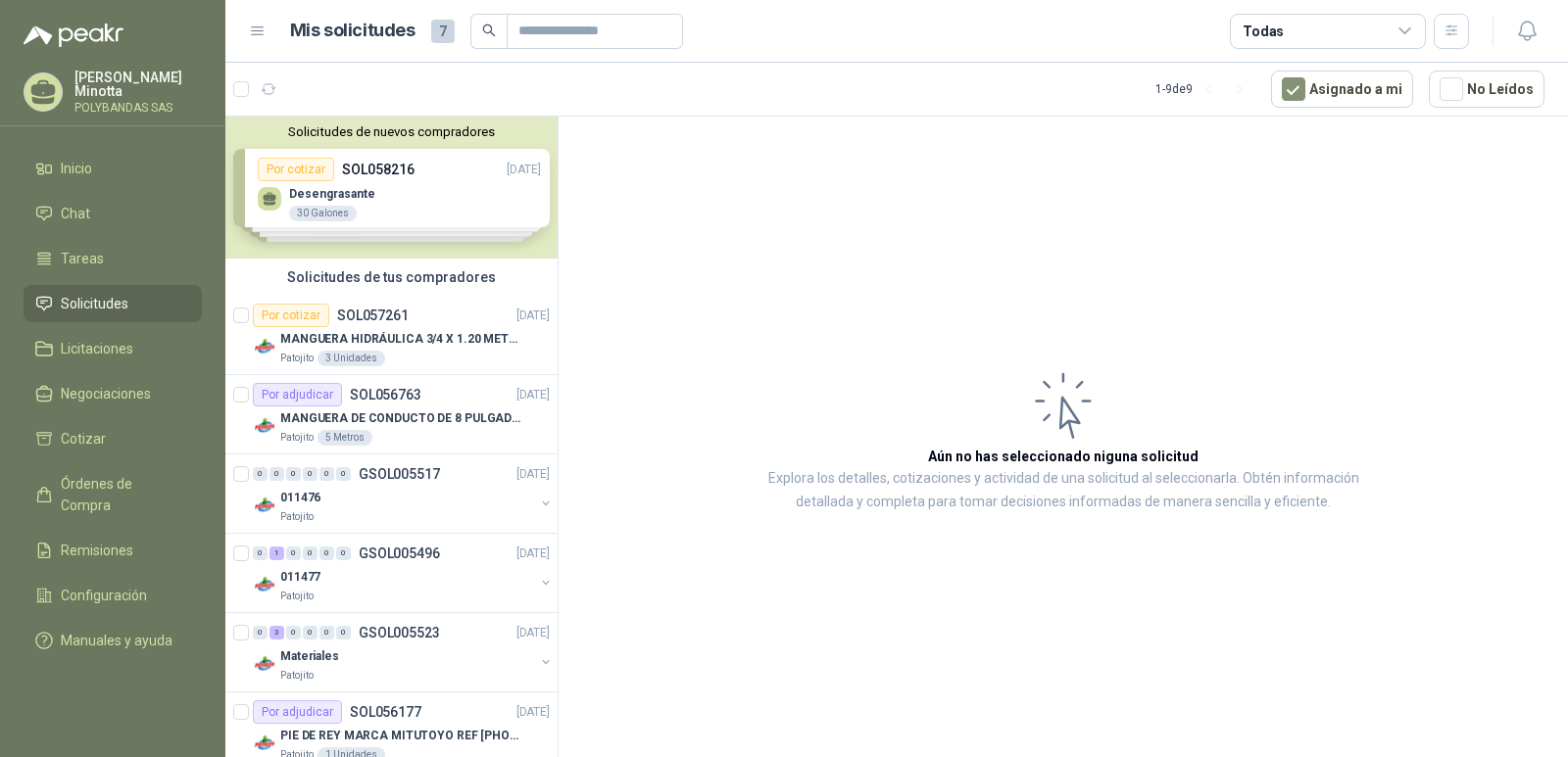
click at [101, 91] on p "Solanyi [PERSON_NAME]" at bounding box center [138, 84] width 128 height 28
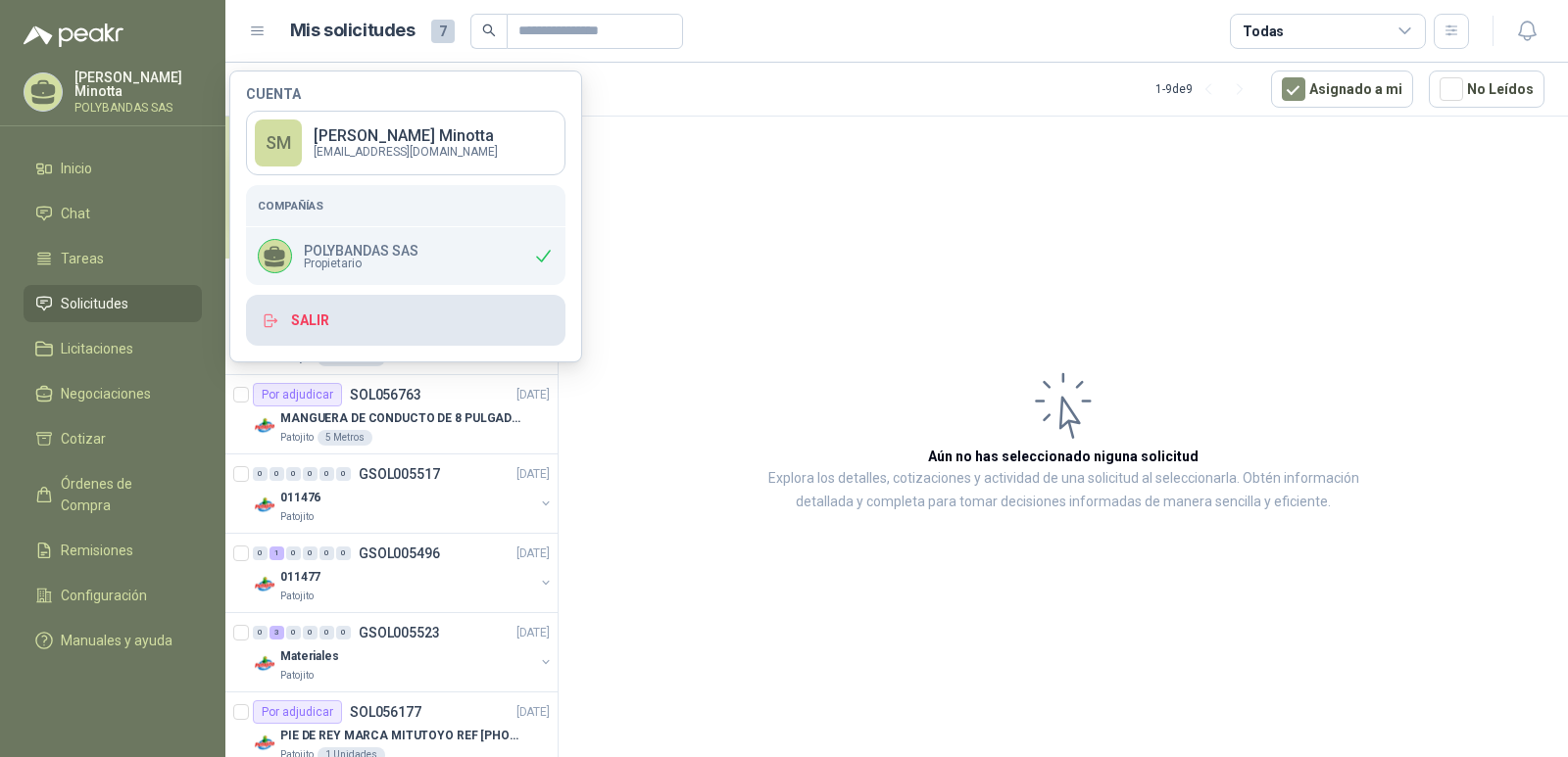
click at [313, 325] on button "Salir" at bounding box center [405, 320] width 319 height 51
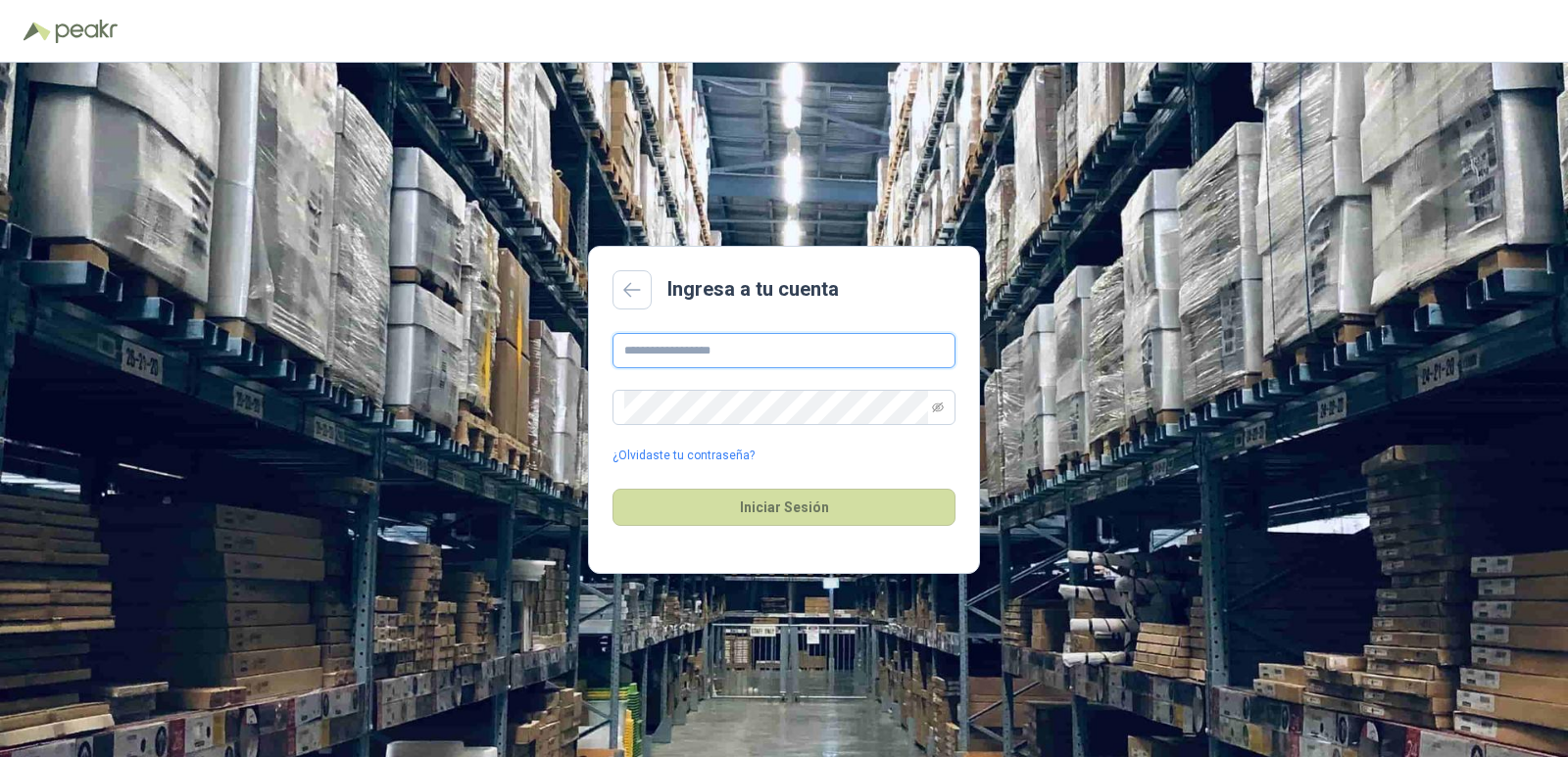
type input "**********"
